Goal: Check status: Check status

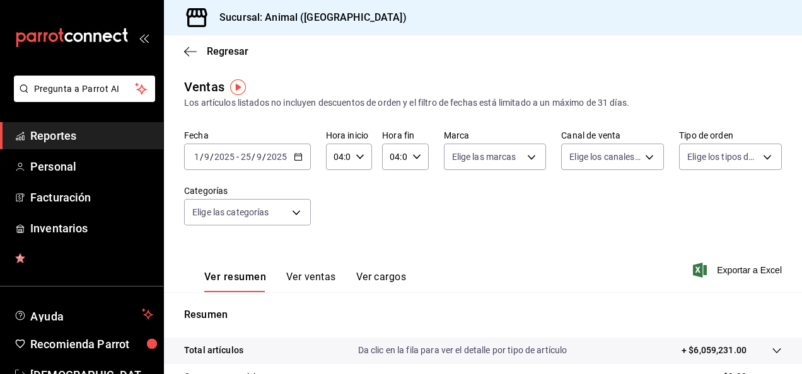
click at [88, 144] on span "Reportes" at bounding box center [91, 135] width 123 height 17
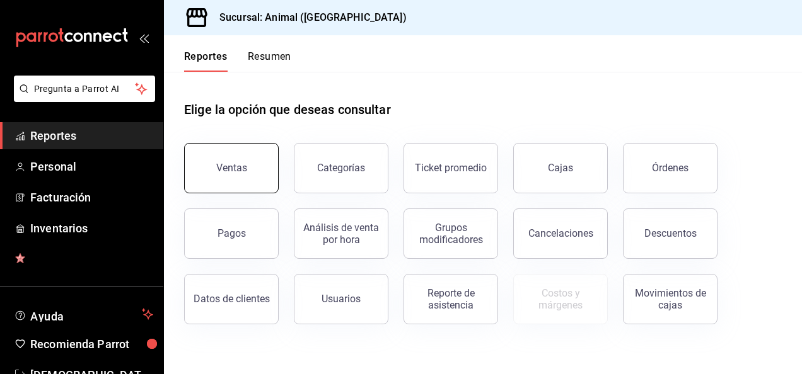
click at [232, 187] on button "Ventas" at bounding box center [231, 168] width 95 height 50
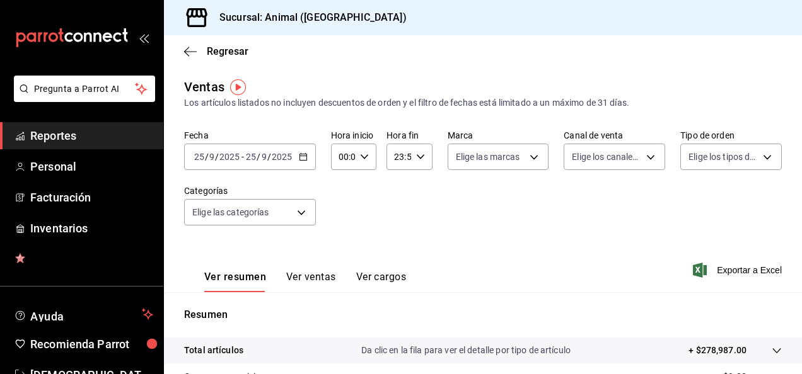
click at [300, 157] on icon "button" at bounding box center [303, 157] width 9 height 9
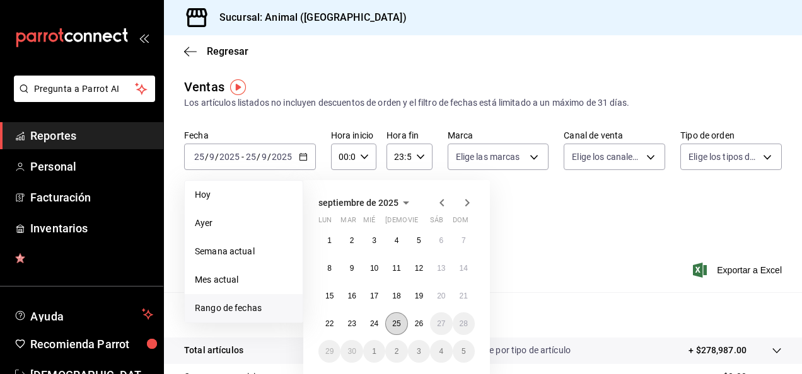
click at [393, 327] on abbr "25" at bounding box center [396, 324] width 8 height 9
click at [419, 327] on abbr "26" at bounding box center [419, 324] width 8 height 9
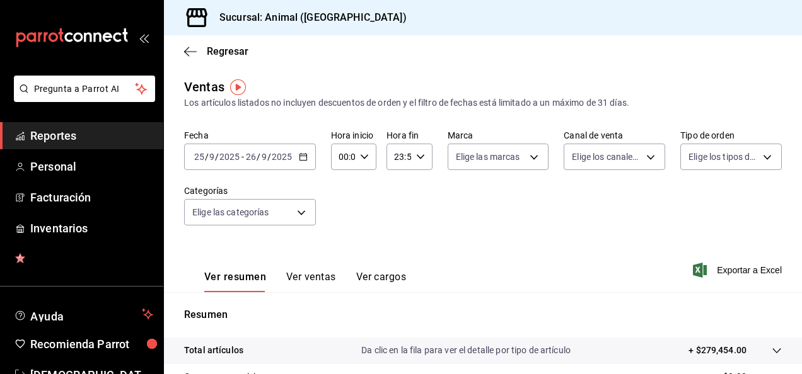
click at [360, 158] on icon "button" at bounding box center [364, 157] width 9 height 9
click at [342, 219] on span "04" at bounding box center [341, 223] width 3 height 10
type input "04:00"
click at [416, 163] on div at bounding box center [401, 187] width 802 height 374
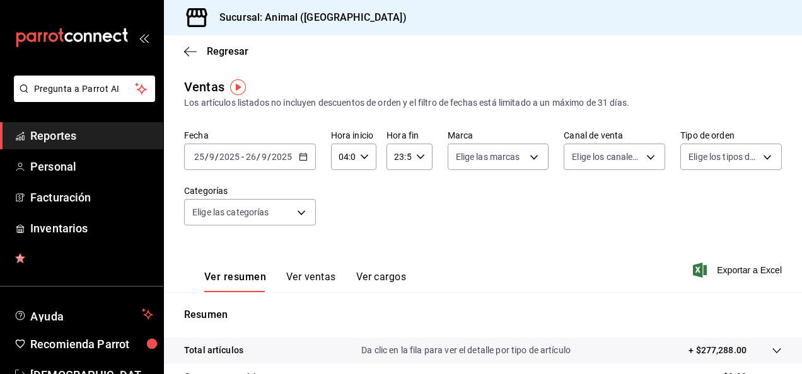
click at [416, 163] on div "23:59 Hora fin" at bounding box center [408, 157] width 45 height 26
click at [395, 203] on span "04" at bounding box center [396, 202] width 3 height 10
click at [417, 198] on button "00" at bounding box center [419, 189] width 18 height 25
type input "04:00"
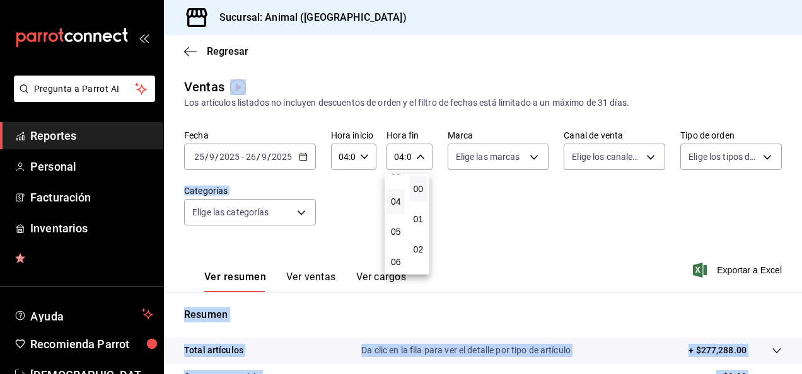
drag, startPoint x: 796, startPoint y: 142, endPoint x: 804, endPoint y: 353, distance: 211.3
click at [801, 353] on html "Pregunta a Parrot AI Reportes Personal Facturación Inventarios Ayuda Recomienda…" at bounding box center [401, 187] width 802 height 374
drag, startPoint x: 804, startPoint y: 353, endPoint x: 716, endPoint y: 228, distance: 153.0
click at [716, 228] on div at bounding box center [401, 187] width 802 height 374
